Goal: Task Accomplishment & Management: Use online tool/utility

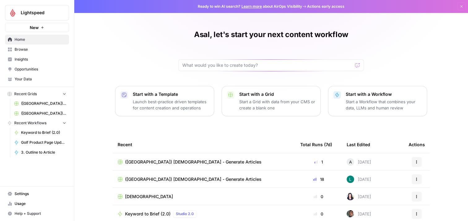
click at [169, 182] on span "([GEOGRAPHIC_DATA]) [DEMOGRAPHIC_DATA] - Generate Articles" at bounding box center [193, 179] width 136 height 6
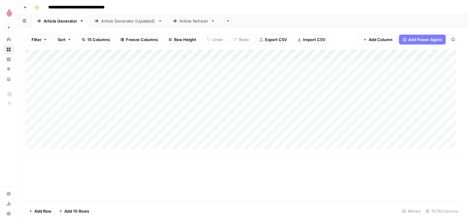
click at [186, 20] on div "Article Refresh" at bounding box center [193, 21] width 29 height 6
click at [64, 154] on div "Add Column" at bounding box center [242, 106] width 435 height 115
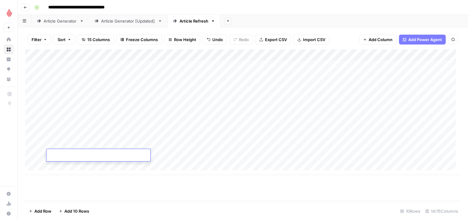
type input "**********"
click at [83, 168] on div "Add Column" at bounding box center [242, 112] width 435 height 126
click at [111, 154] on div "Add Column" at bounding box center [242, 117] width 435 height 136
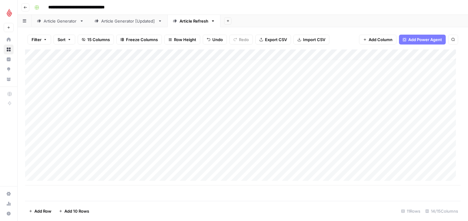
click at [117, 155] on div "Add Column" at bounding box center [242, 117] width 435 height 136
click at [119, 178] on button "DE" at bounding box center [117, 178] width 10 height 7
click at [168, 152] on div "Add Column" at bounding box center [242, 117] width 435 height 136
click at [168, 155] on div "Add Column" at bounding box center [242, 117] width 435 height 136
click at [172, 178] on button "DE" at bounding box center [173, 178] width 10 height 7
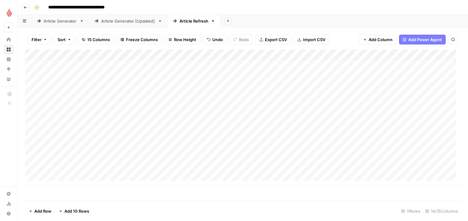
click at [231, 156] on div "Add Column" at bounding box center [242, 117] width 435 height 136
click at [74, 155] on div "Add Column" at bounding box center [242, 117] width 435 height 136
click at [96, 155] on div "Add Column" at bounding box center [242, 117] width 435 height 136
click at [294, 154] on div "Add Column" at bounding box center [242, 117] width 435 height 136
click at [341, 153] on div "Add Column" at bounding box center [242, 117] width 435 height 136
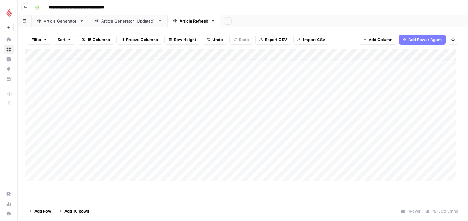
click at [354, 154] on div "Add Column" at bounding box center [242, 117] width 435 height 136
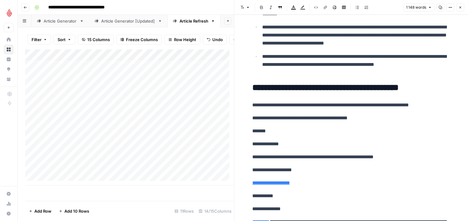
scroll to position [1167, 0]
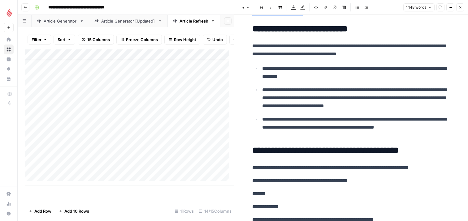
click at [460, 8] on icon "button" at bounding box center [460, 8] width 4 height 4
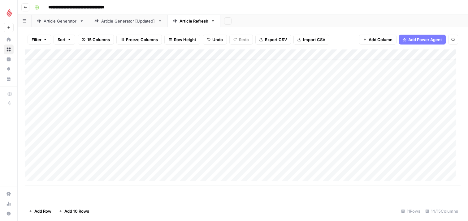
click at [395, 154] on div "Add Column" at bounding box center [242, 117] width 435 height 136
click at [354, 153] on div "Add Column" at bounding box center [242, 117] width 435 height 136
click at [364, 154] on div "Add Column" at bounding box center [242, 117] width 435 height 136
click at [451, 161] on textarea "**********" at bounding box center [393, 158] width 124 height 15
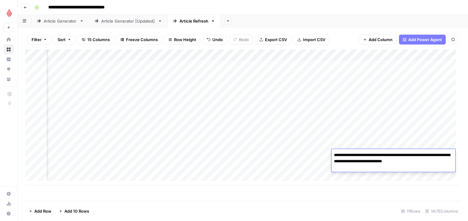
type textarea "**********"
click at [321, 170] on div "Add Column" at bounding box center [242, 117] width 435 height 136
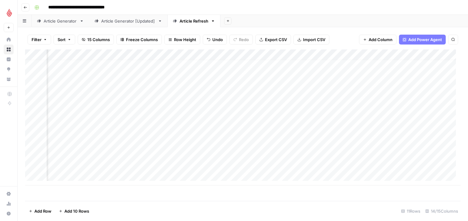
click at [349, 158] on div "Add Column" at bounding box center [242, 117] width 435 height 136
click at [350, 154] on div "Add Column" at bounding box center [242, 117] width 435 height 136
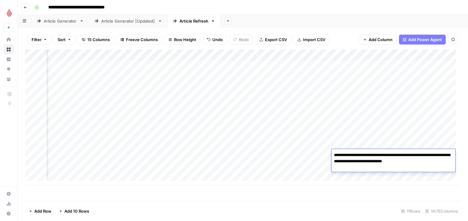
click at [337, 168] on textarea "**********" at bounding box center [393, 161] width 124 height 21
click at [378, 168] on textarea "**********" at bounding box center [393, 161] width 124 height 21
click at [381, 168] on textarea "**********" at bounding box center [393, 161] width 124 height 21
click at [379, 167] on textarea "**********" at bounding box center [393, 161] width 124 height 21
click at [380, 168] on textarea "**********" at bounding box center [393, 161] width 124 height 21
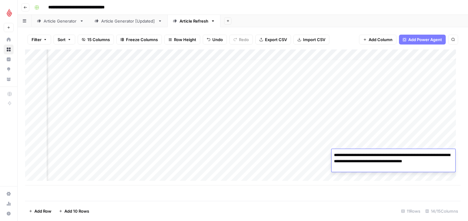
type textarea "**********"
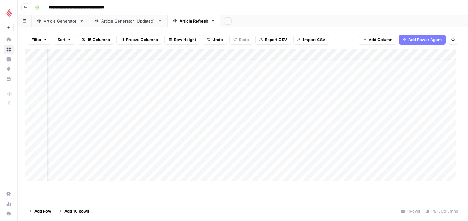
click at [316, 172] on div "Add Column" at bounding box center [242, 117] width 435 height 136
click at [399, 155] on div "Add Column" at bounding box center [242, 122] width 435 height 147
click at [325, 153] on div "Add Column" at bounding box center [242, 122] width 435 height 147
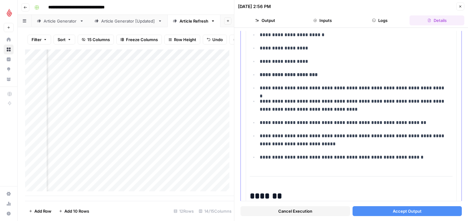
scroll to position [86, 0]
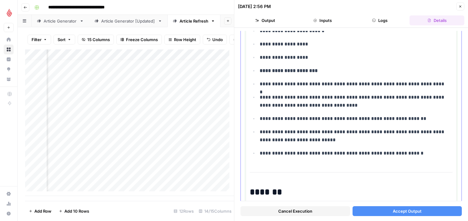
click at [418, 155] on p "**********" at bounding box center [353, 153] width 188 height 8
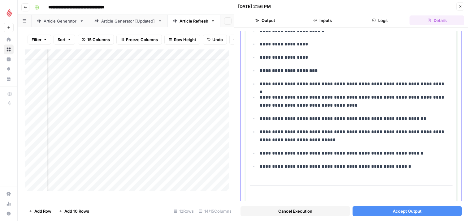
click at [416, 168] on p "**********" at bounding box center [353, 167] width 188 height 8
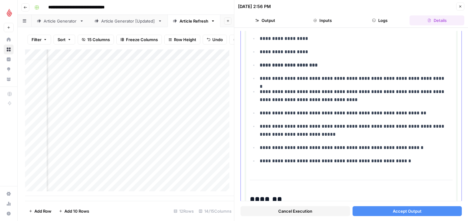
scroll to position [89, 0]
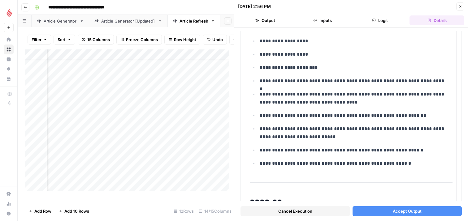
click at [326, 19] on button "Inputs" at bounding box center [322, 20] width 55 height 10
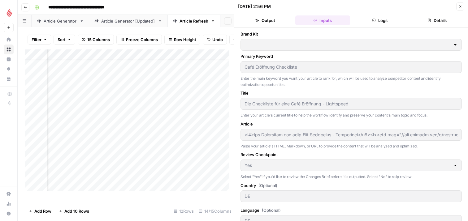
type input "Lightspeed"
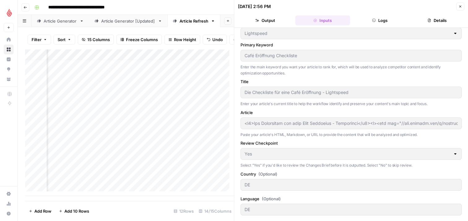
scroll to position [0, 0]
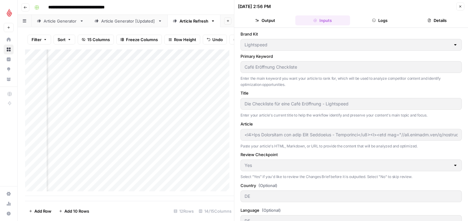
click at [384, 24] on button "Logs" at bounding box center [379, 20] width 55 height 10
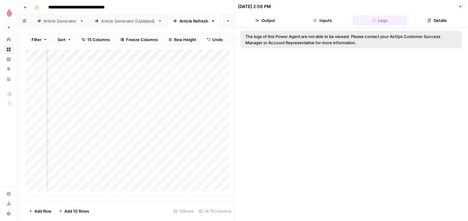
click at [433, 19] on button "Details" at bounding box center [436, 20] width 55 height 10
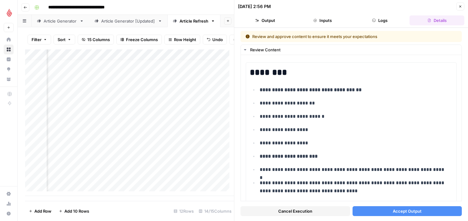
click at [461, 6] on icon "button" at bounding box center [460, 7] width 4 height 4
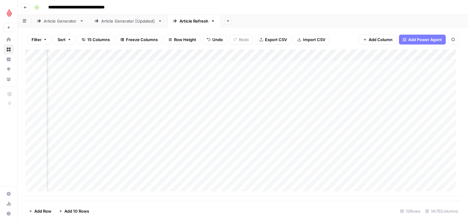
click at [267, 155] on div "Add Column" at bounding box center [242, 122] width 435 height 147
click at [294, 154] on div "Add Column" at bounding box center [242, 122] width 435 height 147
click at [296, 155] on div "Add Column" at bounding box center [242, 122] width 435 height 147
drag, startPoint x: 318, startPoint y: 162, endPoint x: 232, endPoint y: 157, distance: 86.4
click at [250, 150] on div "**********" at bounding box center [308, 160] width 124 height 23
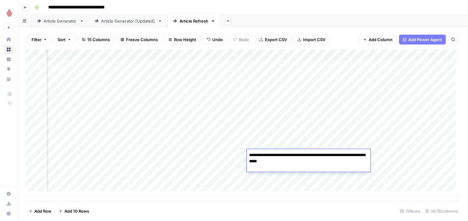
click at [220, 165] on div "Add Column" at bounding box center [242, 122] width 435 height 147
click at [224, 156] on div "Add Column" at bounding box center [242, 122] width 435 height 147
click at [256, 181] on div "Add Column" at bounding box center [242, 122] width 435 height 147
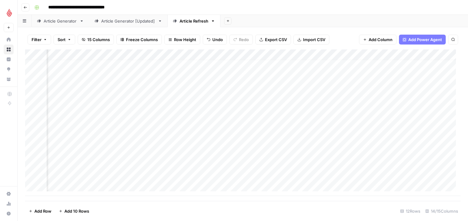
scroll to position [5, 329]
click at [354, 156] on div "Add Column" at bounding box center [242, 122] width 435 height 147
click at [316, 154] on div "Add Column" at bounding box center [242, 122] width 435 height 147
click at [326, 156] on div "Add Column" at bounding box center [242, 122] width 435 height 147
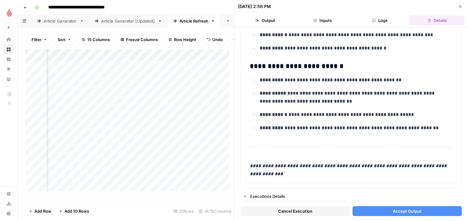
scroll to position [1839, 0]
click at [323, 18] on button "Inputs" at bounding box center [322, 20] width 55 height 10
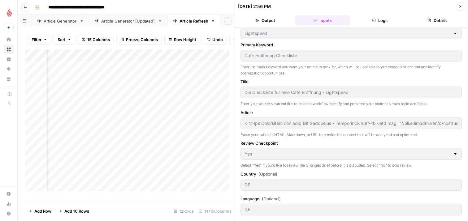
scroll to position [0, 0]
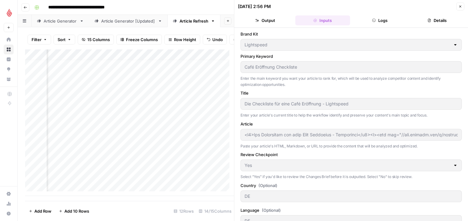
click at [387, 17] on button "Logs" at bounding box center [379, 20] width 55 height 10
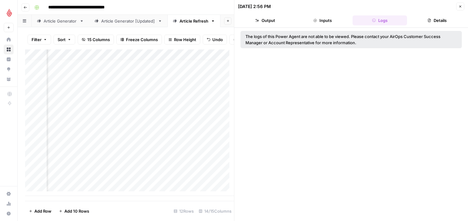
click at [274, 16] on button "Output" at bounding box center [265, 20] width 55 height 10
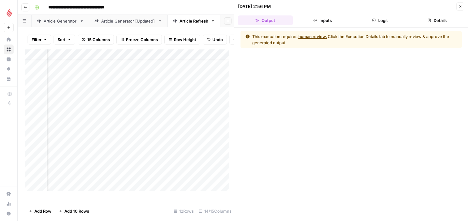
click at [445, 19] on button "Details" at bounding box center [436, 20] width 55 height 10
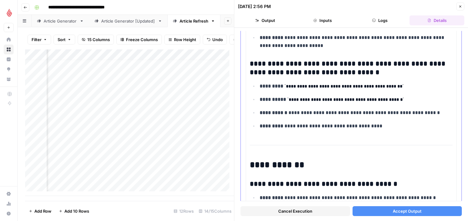
scroll to position [630, 0]
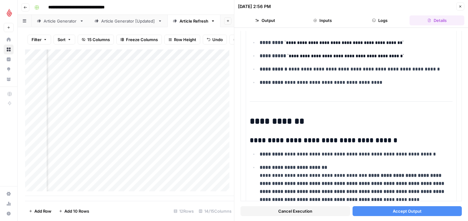
click at [383, 212] on button "Accept Output" at bounding box center [406, 211] width 109 height 10
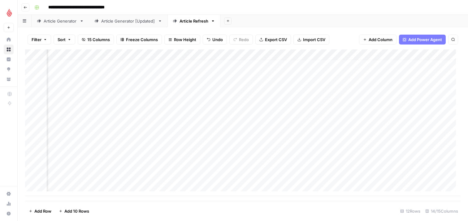
click at [407, 155] on div "Add Column" at bounding box center [242, 122] width 435 height 147
